Goal: Task Accomplishment & Management: Complete application form

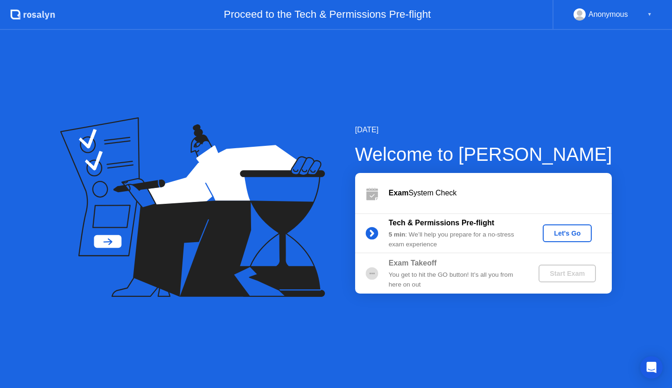
click at [558, 238] on button "Let's Go" at bounding box center [567, 233] width 49 height 18
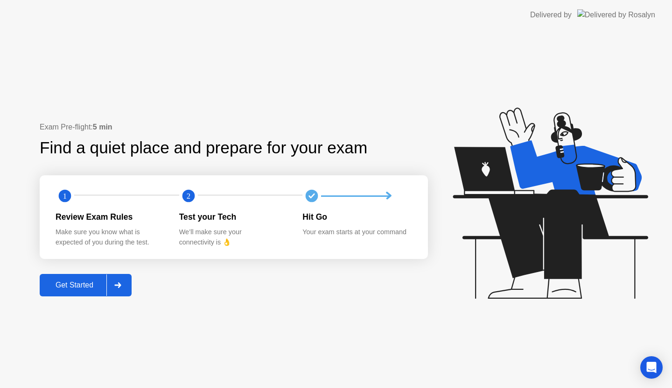
click at [85, 287] on div "Get Started" at bounding box center [74, 285] width 64 height 8
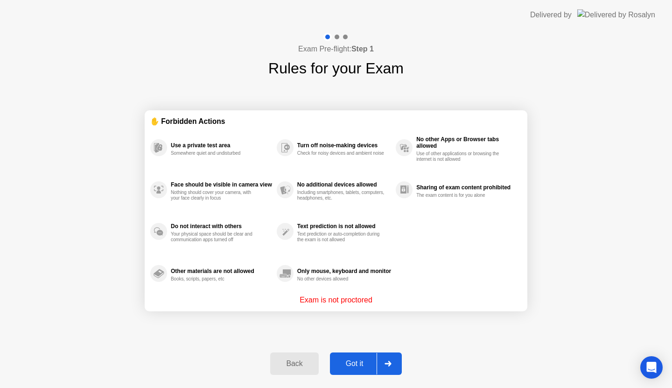
click at [377, 359] on div at bounding box center [388, 363] width 22 height 21
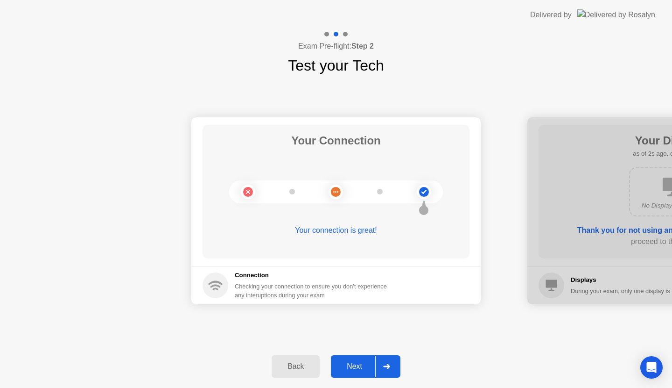
click at [391, 366] on div at bounding box center [386, 365] width 22 height 21
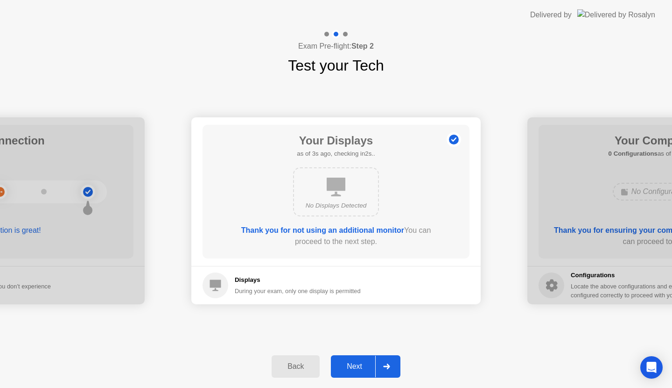
click at [426, 282] on footer "Displays During your exam, only one display is permitted" at bounding box center [335, 285] width 289 height 38
click at [394, 360] on div at bounding box center [386, 365] width 22 height 21
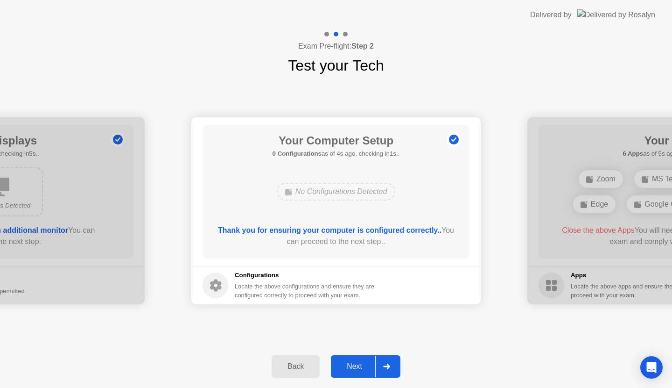
click at [390, 367] on icon at bounding box center [386, 366] width 7 height 6
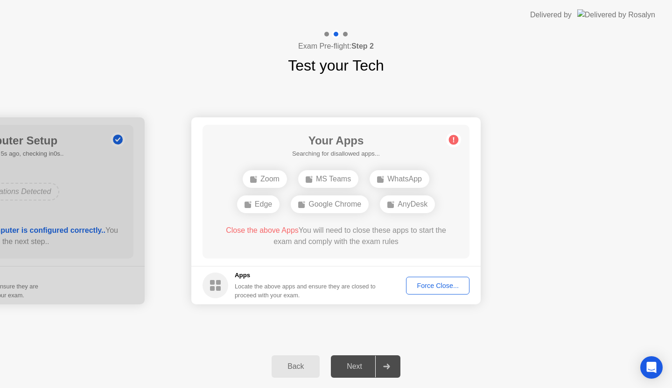
click at [324, 202] on div "Google Chrome" at bounding box center [330, 204] width 78 height 18
click at [395, 205] on div "AnyDesk" at bounding box center [407, 204] width 55 height 18
click at [405, 173] on div "WhatsApp" at bounding box center [400, 179] width 60 height 18
click at [430, 284] on div "Force Close..." at bounding box center [437, 285] width 57 height 7
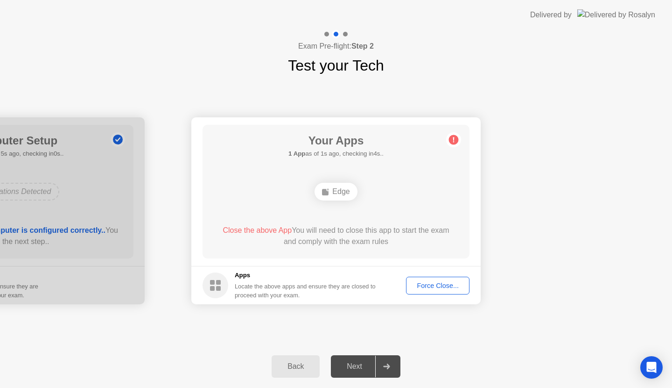
click at [441, 287] on div "Force Close..." at bounding box center [437, 285] width 57 height 7
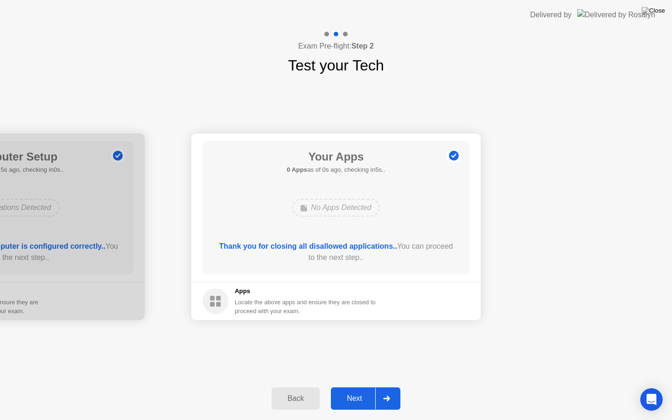
click at [395, 387] on div at bounding box center [386, 398] width 22 height 21
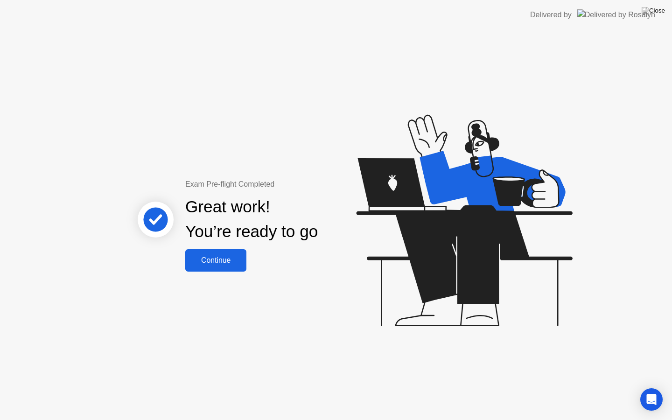
click at [208, 252] on button "Continue" at bounding box center [215, 260] width 61 height 22
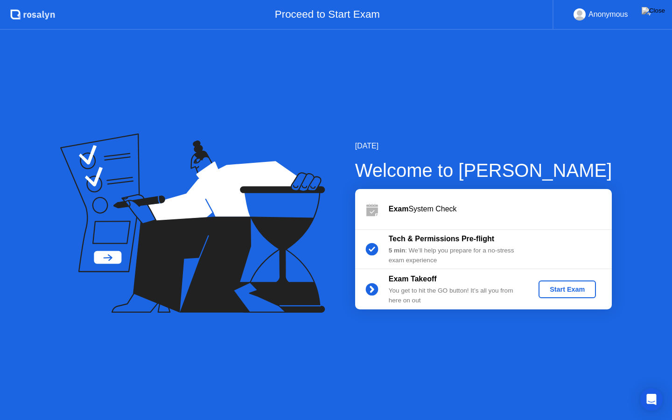
click at [555, 286] on div "Start Exam" at bounding box center [568, 289] width 50 height 7
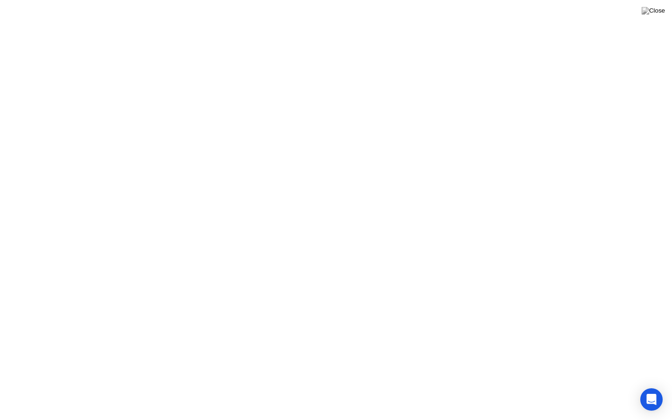
click button "Exam Rules"
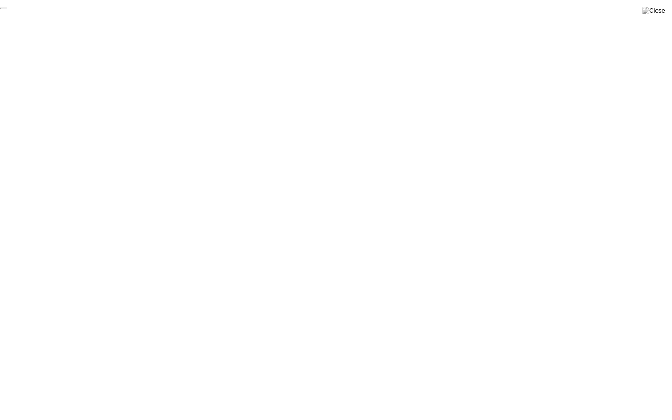
click div "End Proctoring Session"
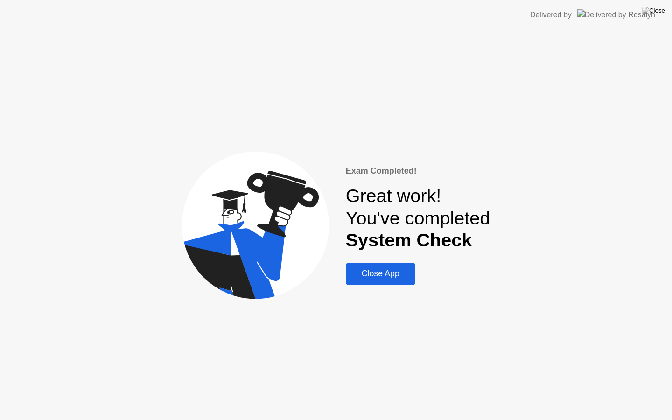
click at [379, 277] on div "Close App" at bounding box center [381, 274] width 64 height 10
